Goal: Information Seeking & Learning: Learn about a topic

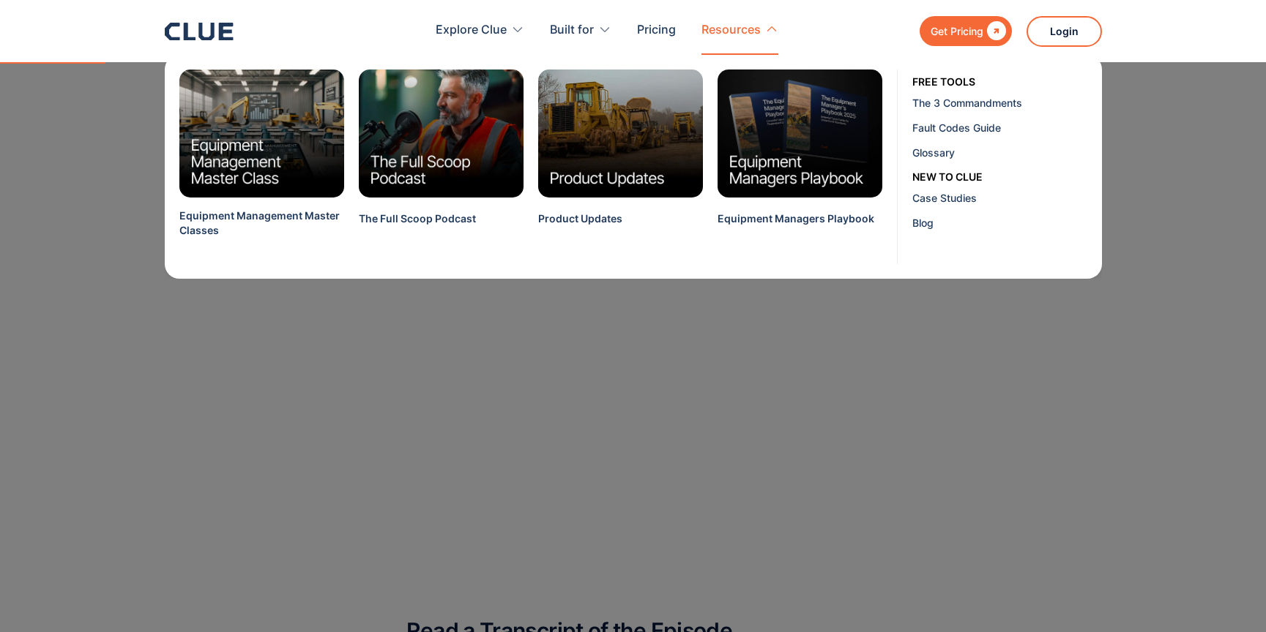
click at [740, 26] on div "Resources" at bounding box center [730, 30] width 59 height 46
click at [998, 104] on div "The 3 Commandments" at bounding box center [1001, 102] width 179 height 15
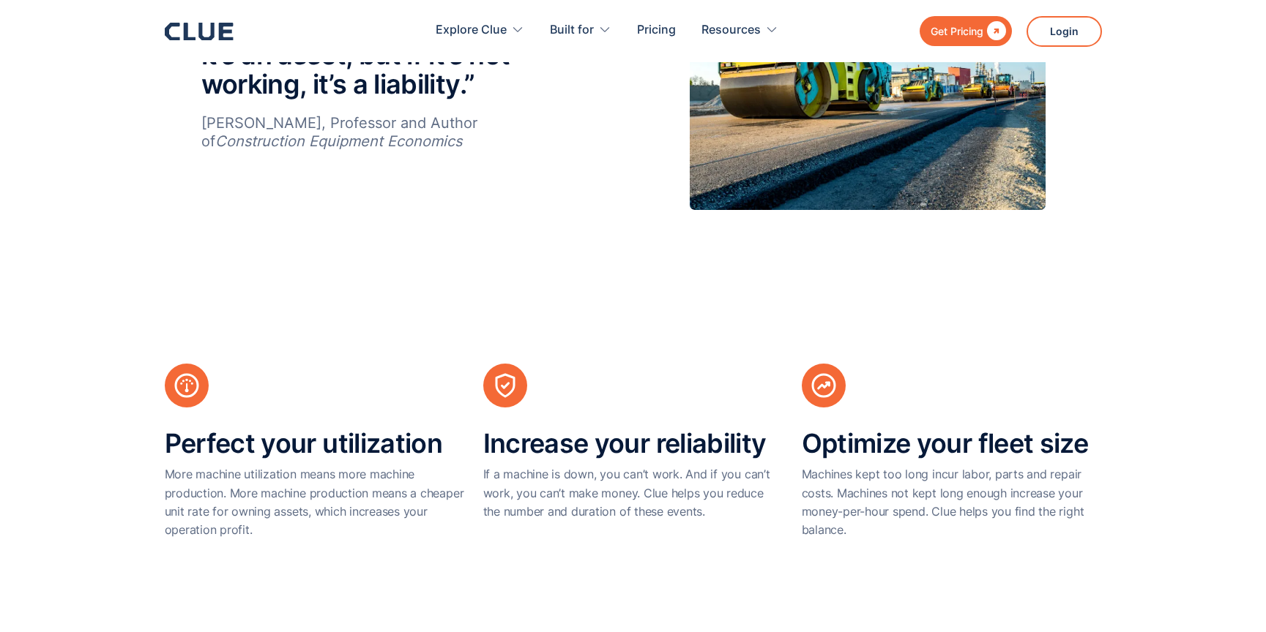
scroll to position [696, 0]
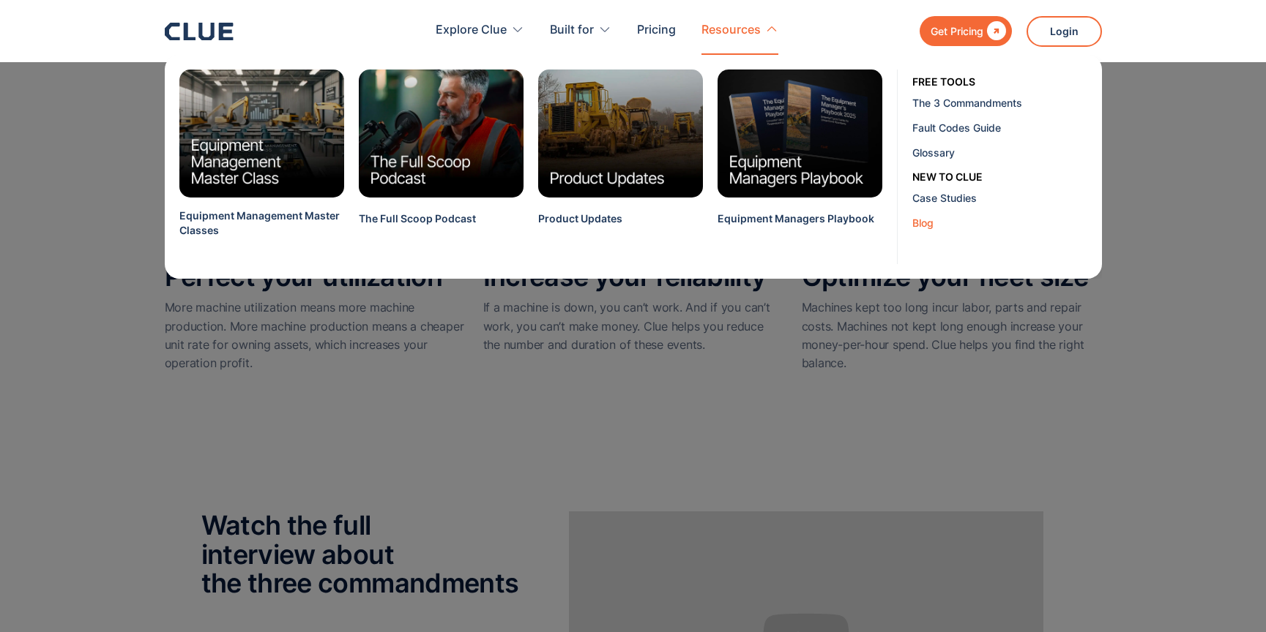
click at [923, 222] on div "Blog" at bounding box center [1001, 222] width 179 height 15
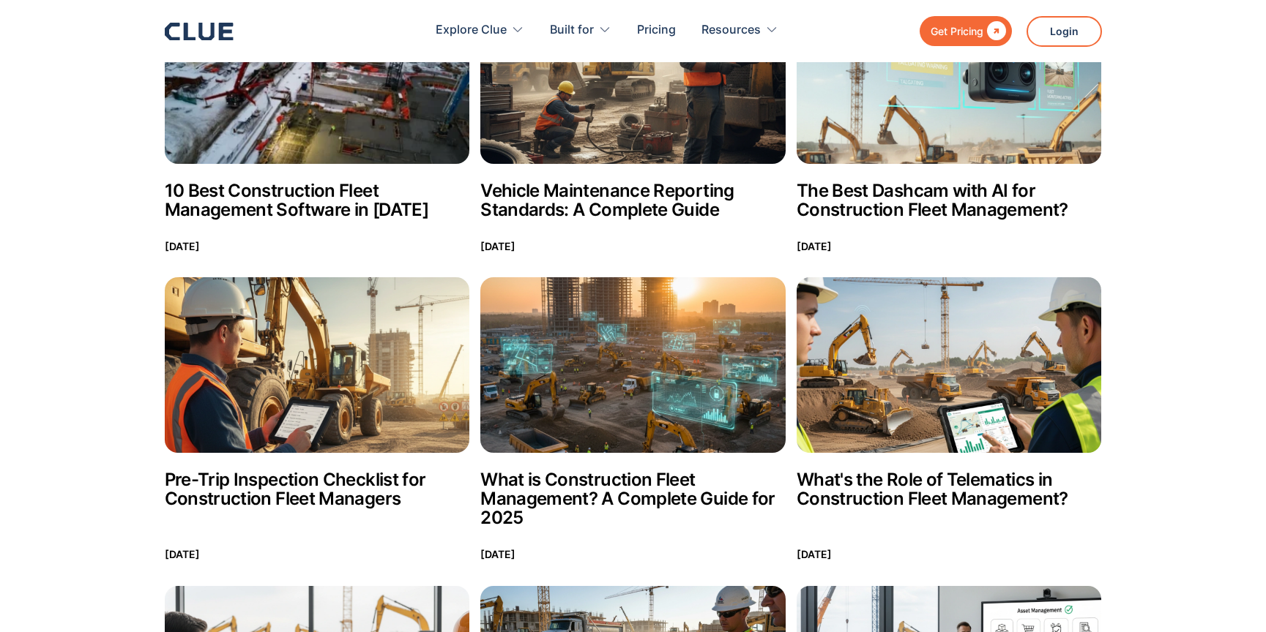
scroll to position [408, 0]
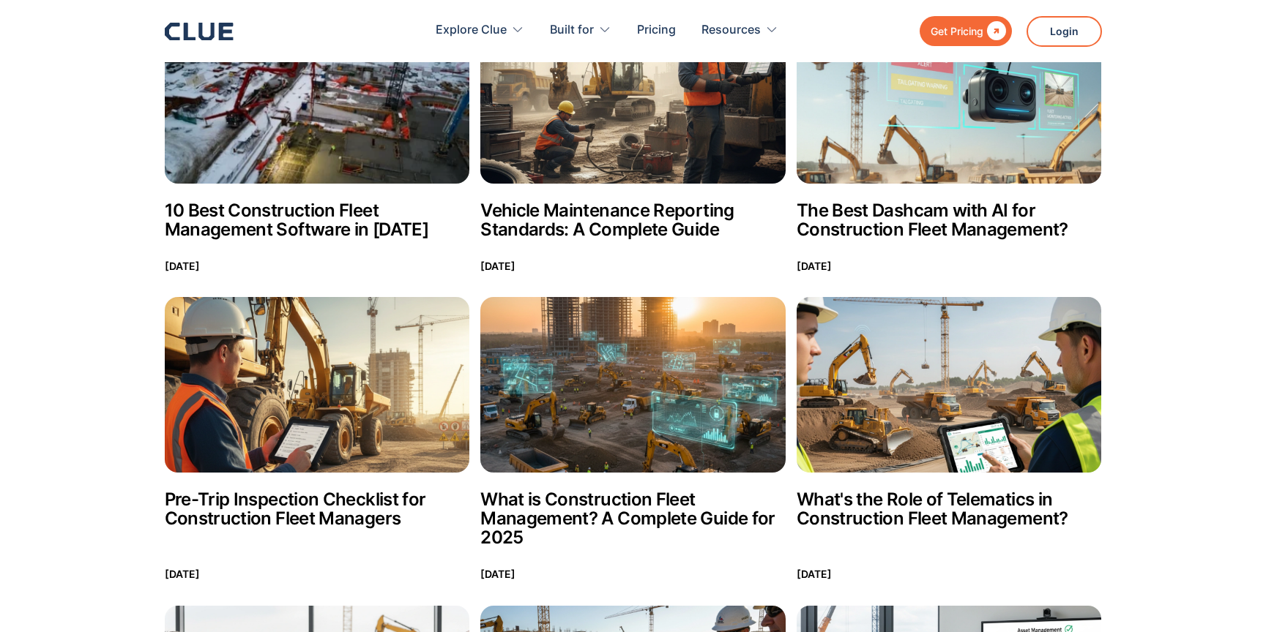
click at [897, 226] on h2 "The Best Dashcam with AI for Construction Fleet Management?" at bounding box center [948, 220] width 305 height 38
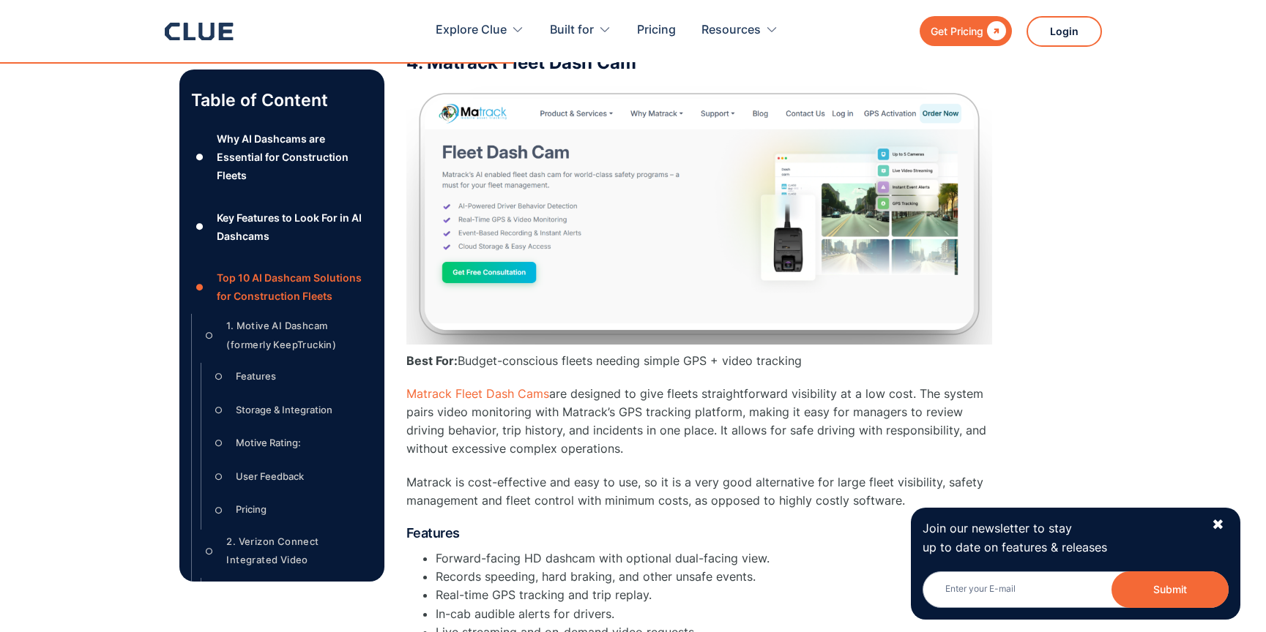
scroll to position [6478, 0]
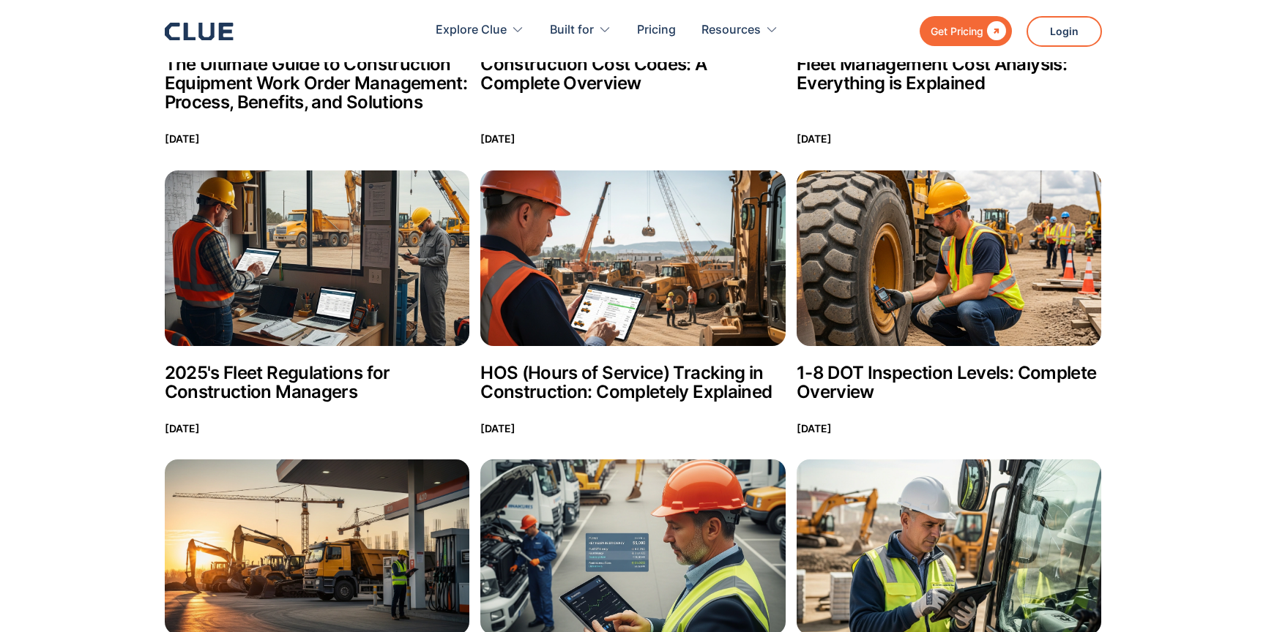
scroll to position [2389, 0]
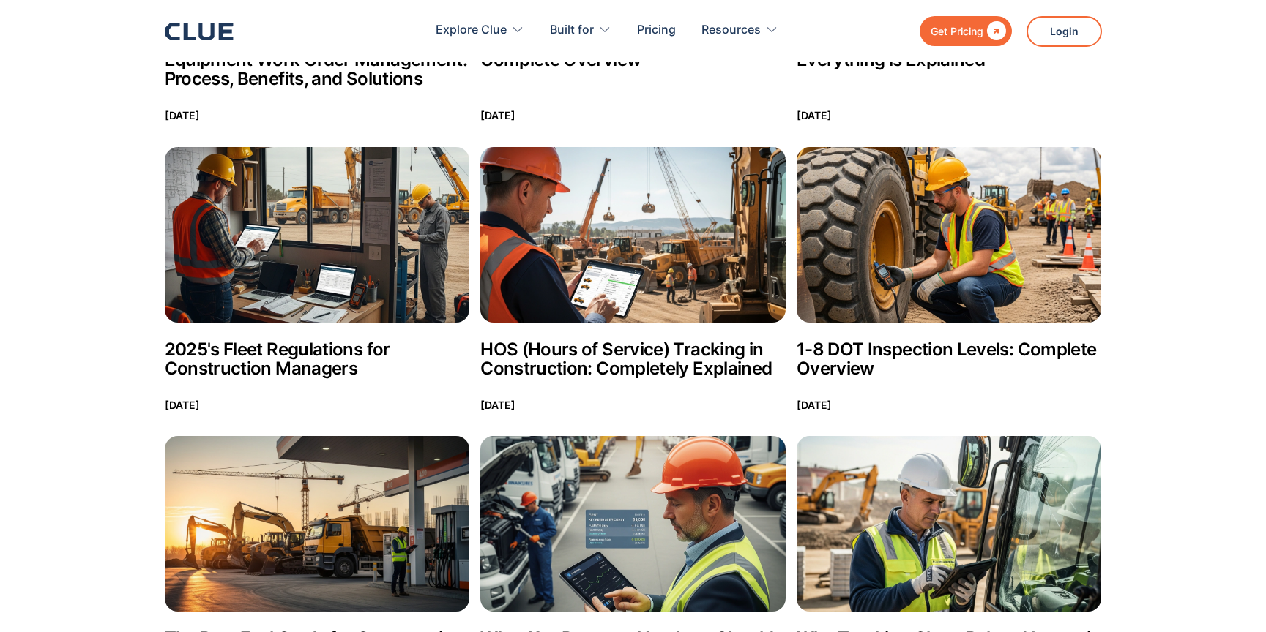
click at [913, 230] on img at bounding box center [948, 235] width 305 height 176
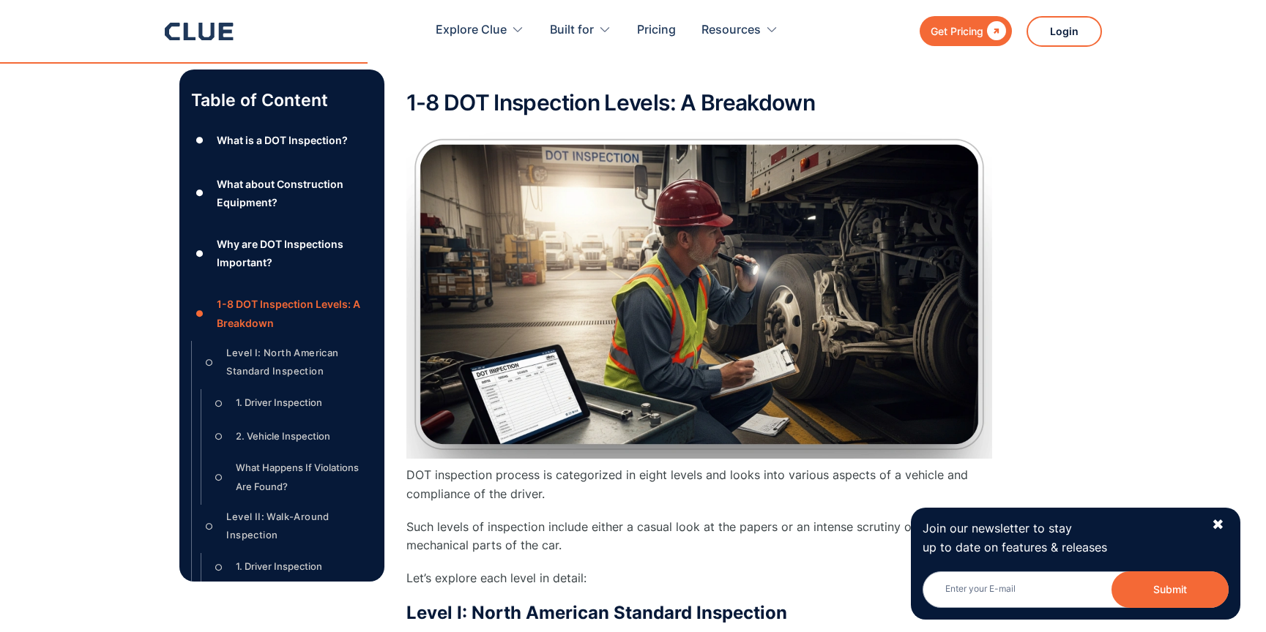
scroll to position [1900, 0]
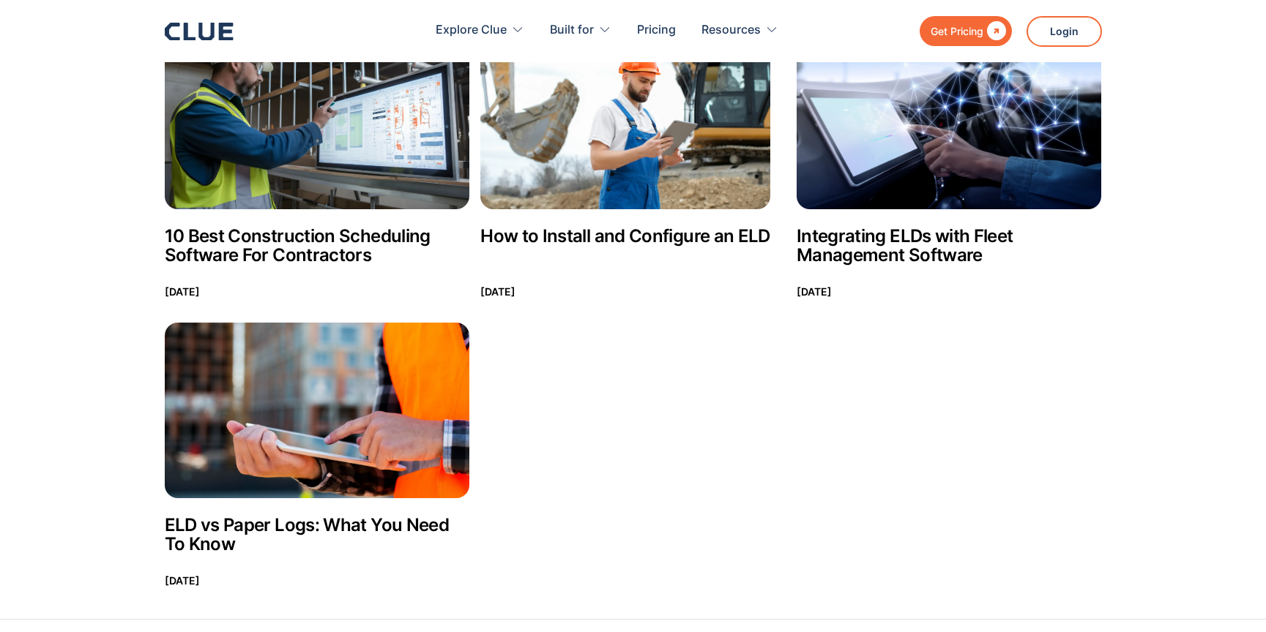
scroll to position [9908, 0]
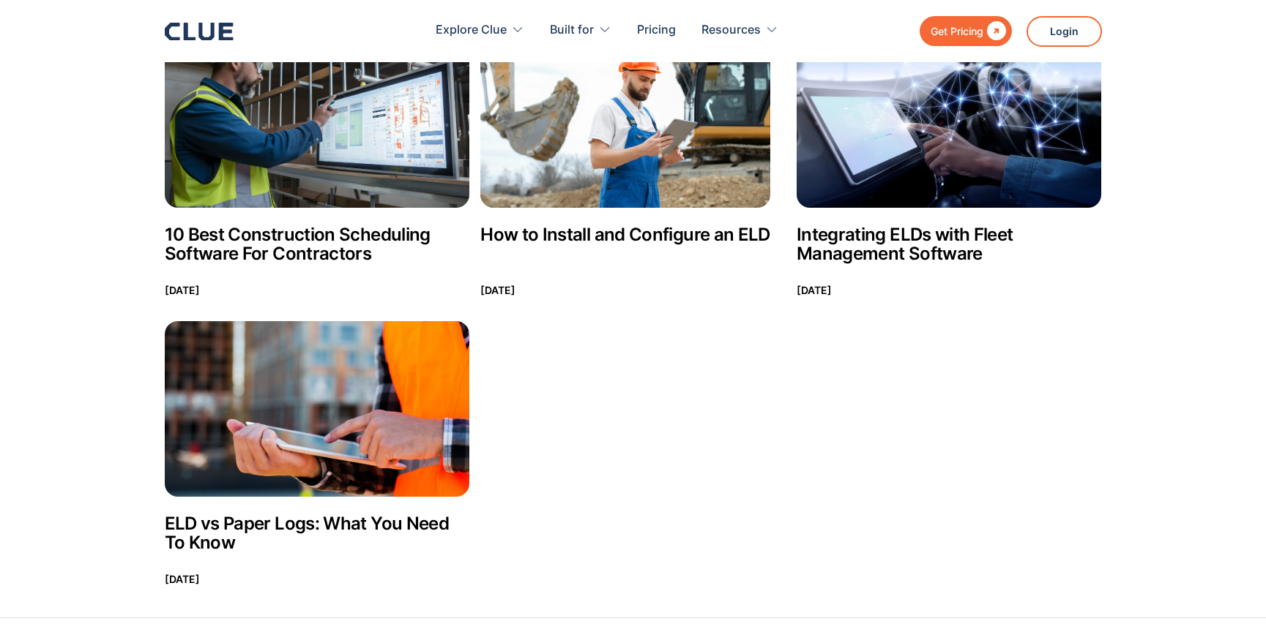
click at [362, 370] on img at bounding box center [317, 409] width 305 height 176
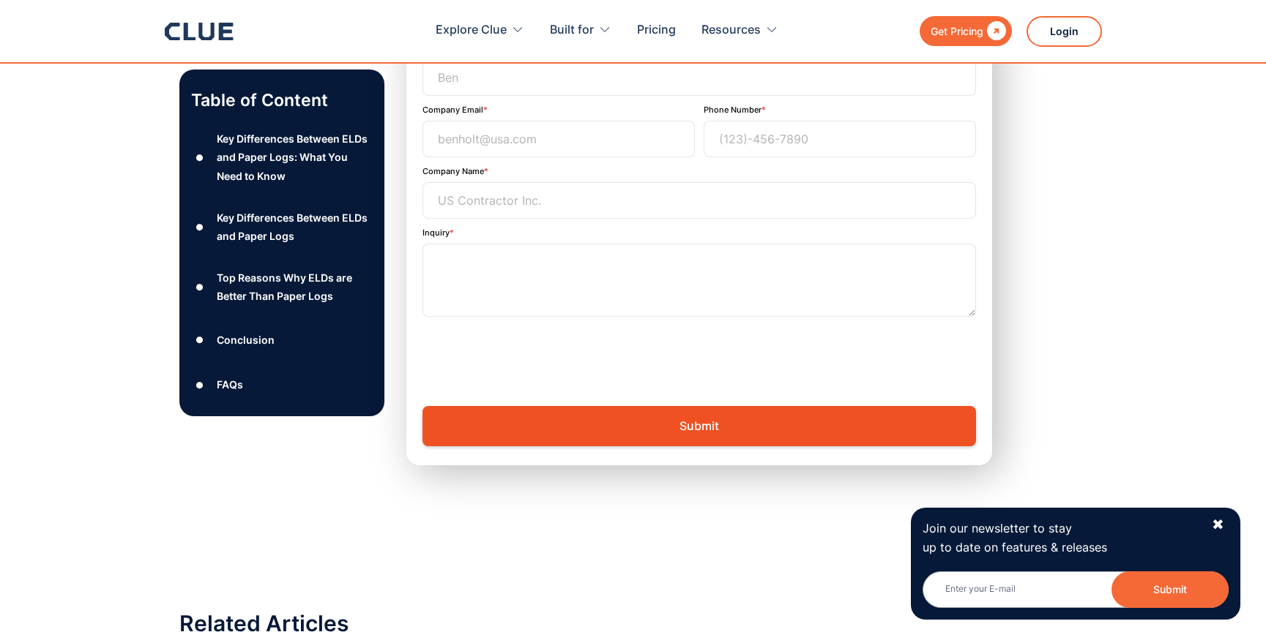
scroll to position [8657, 0]
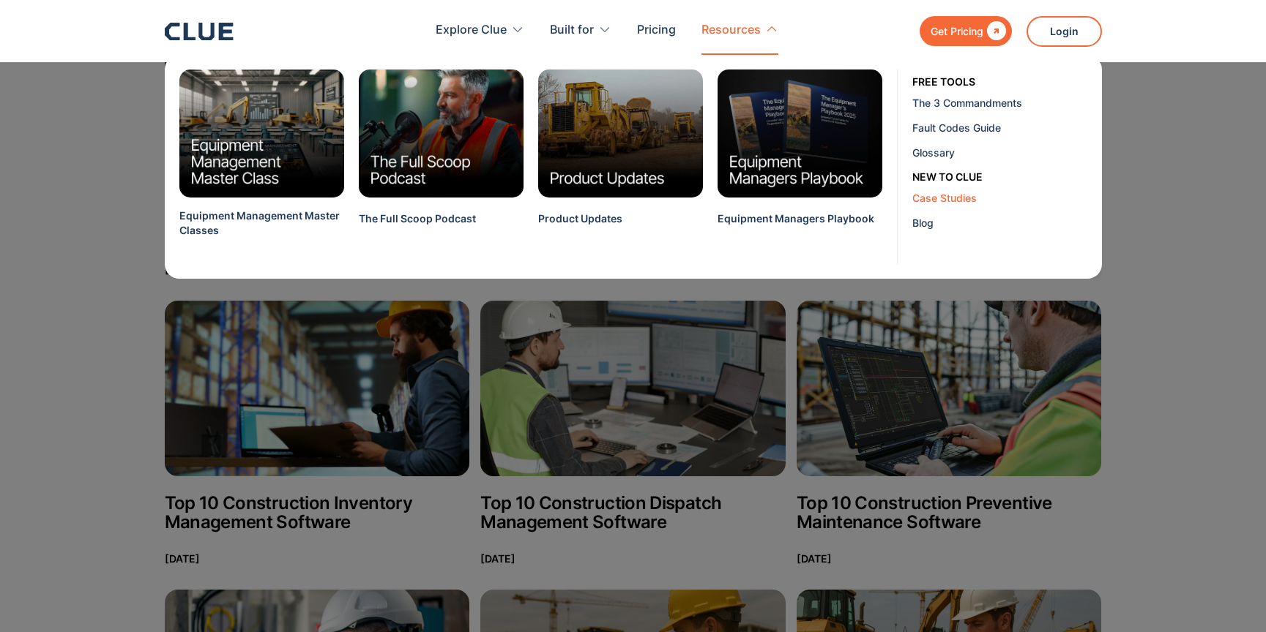
click at [944, 198] on div "Case Studies" at bounding box center [1001, 197] width 179 height 15
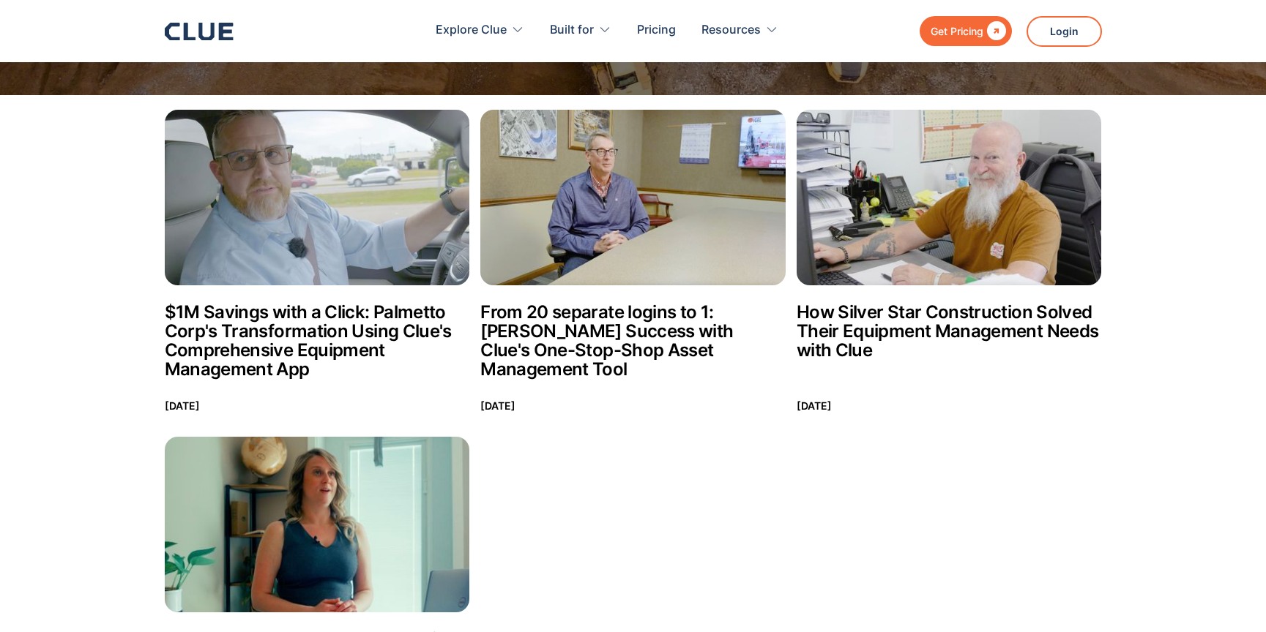
scroll to position [119, 0]
